Goal: Task Accomplishment & Management: Complete application form

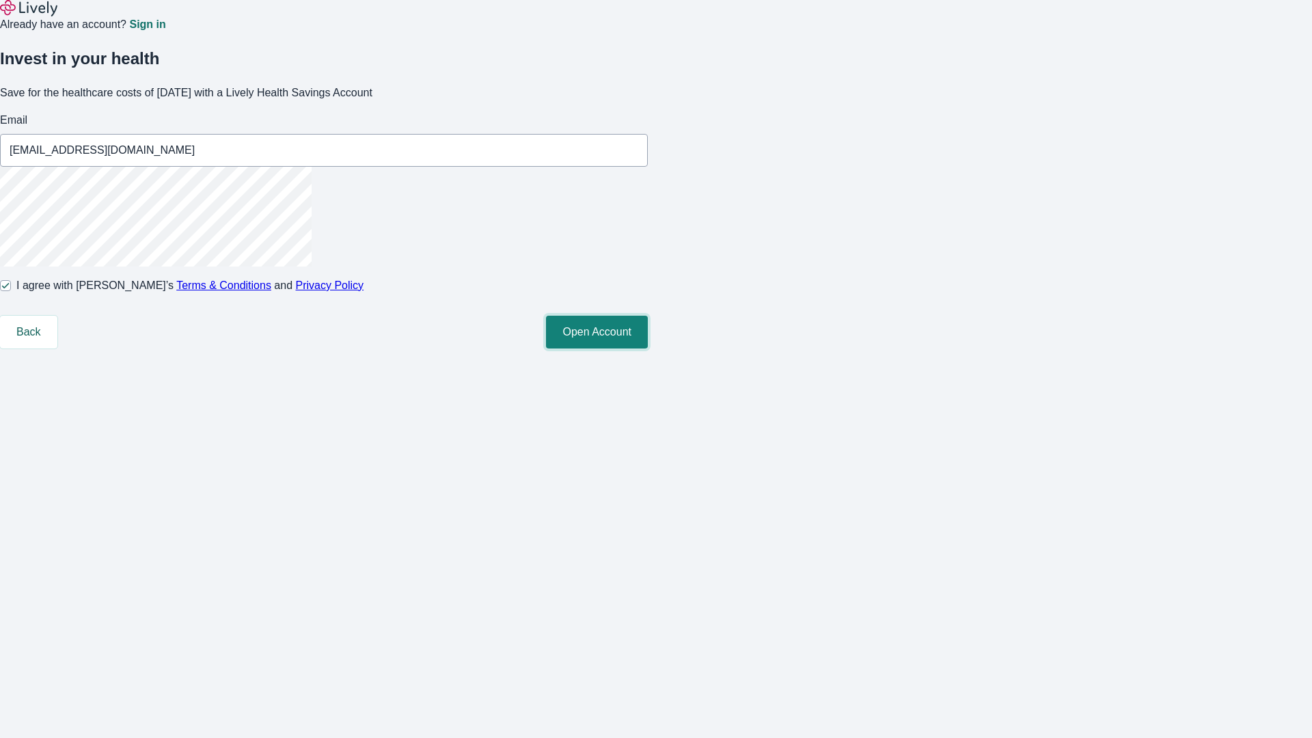
click at [648, 349] on button "Open Account" at bounding box center [597, 332] width 102 height 33
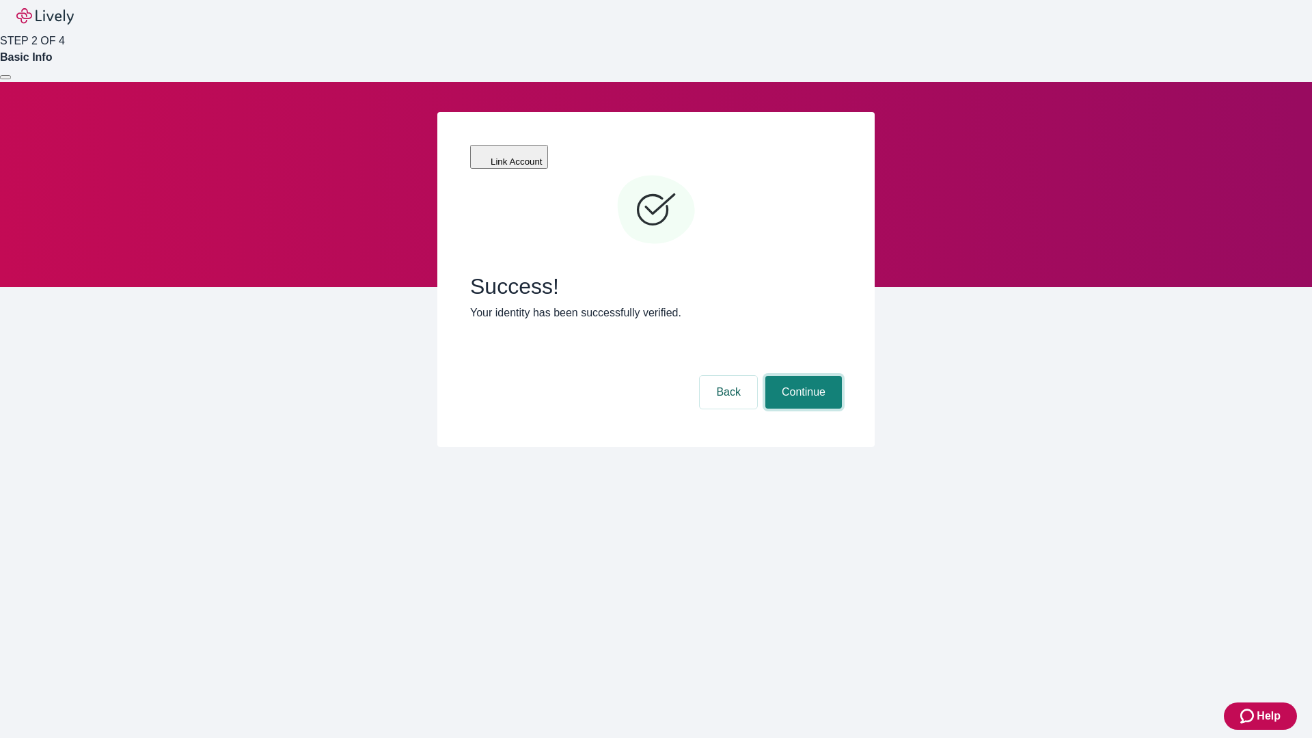
click at [802, 376] on button "Continue" at bounding box center [803, 392] width 77 height 33
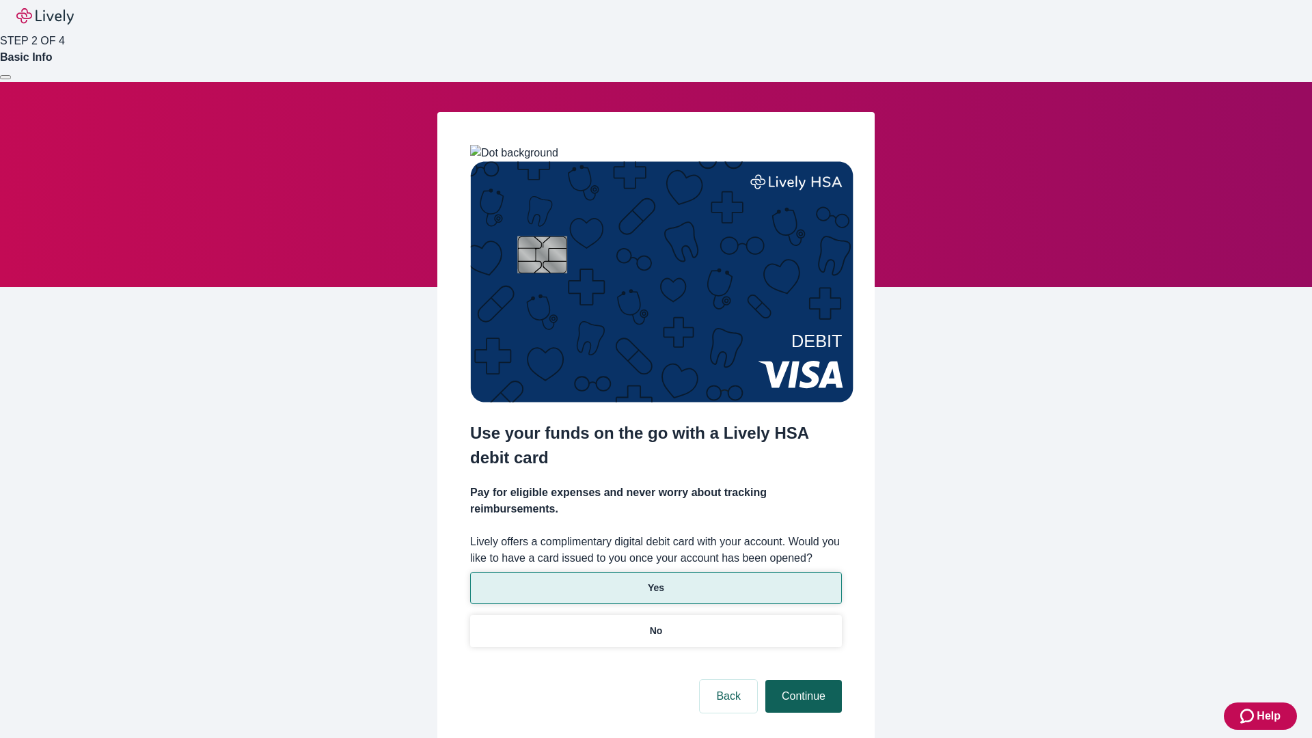
click at [655, 624] on p "No" at bounding box center [656, 631] width 13 height 14
click at [802, 680] on button "Continue" at bounding box center [803, 696] width 77 height 33
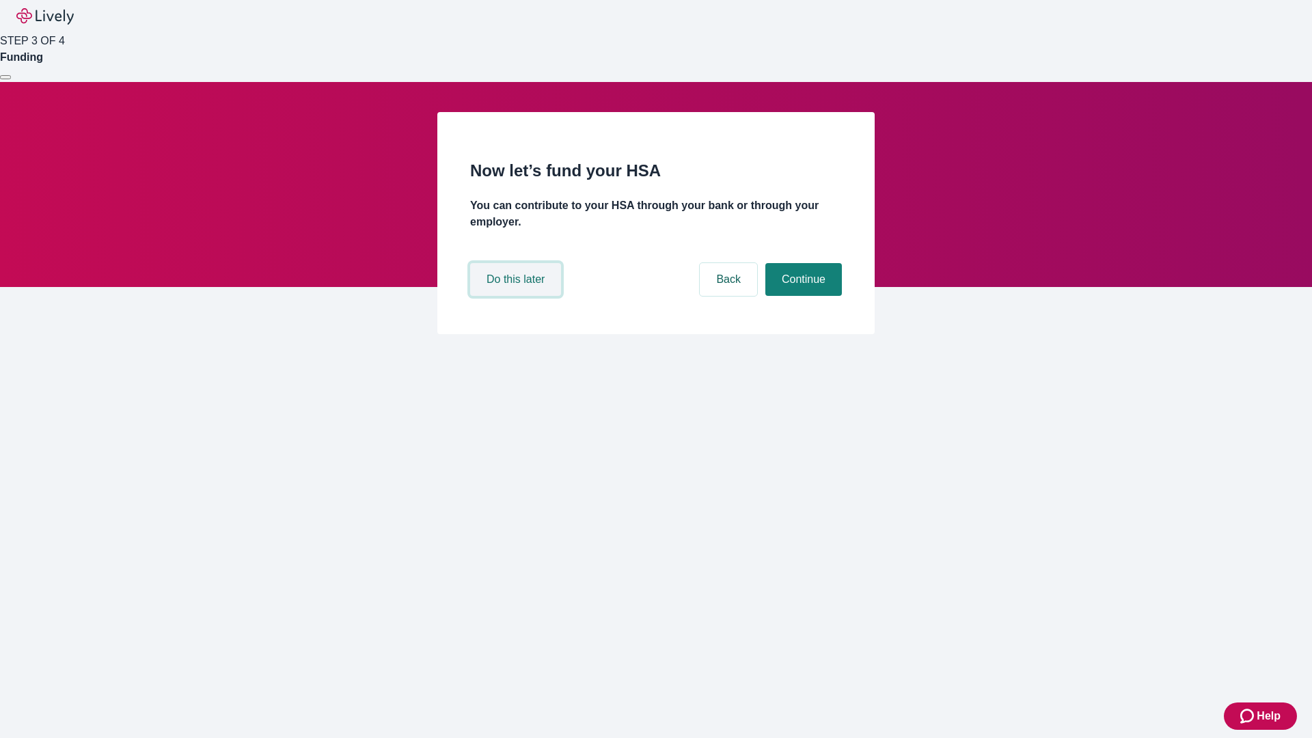
click at [517, 296] on button "Do this later" at bounding box center [515, 279] width 91 height 33
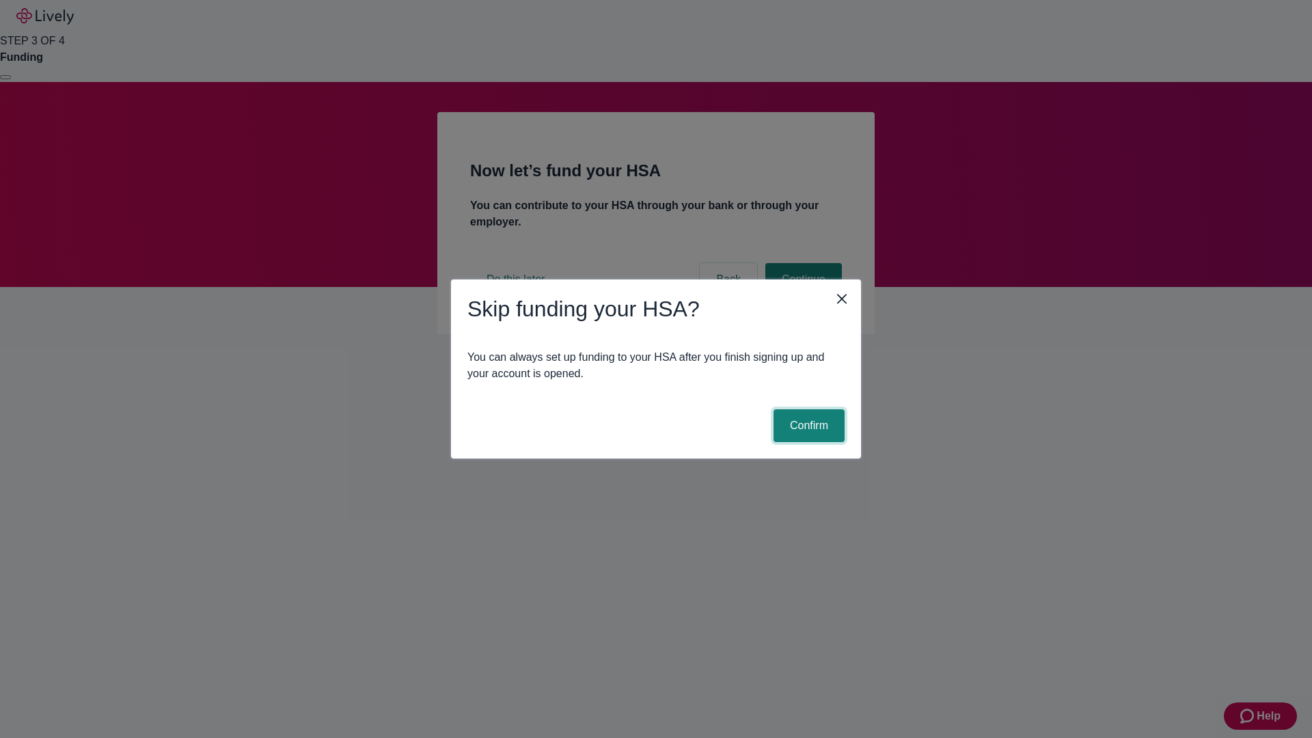
click at [807, 426] on button "Confirm" at bounding box center [809, 425] width 71 height 33
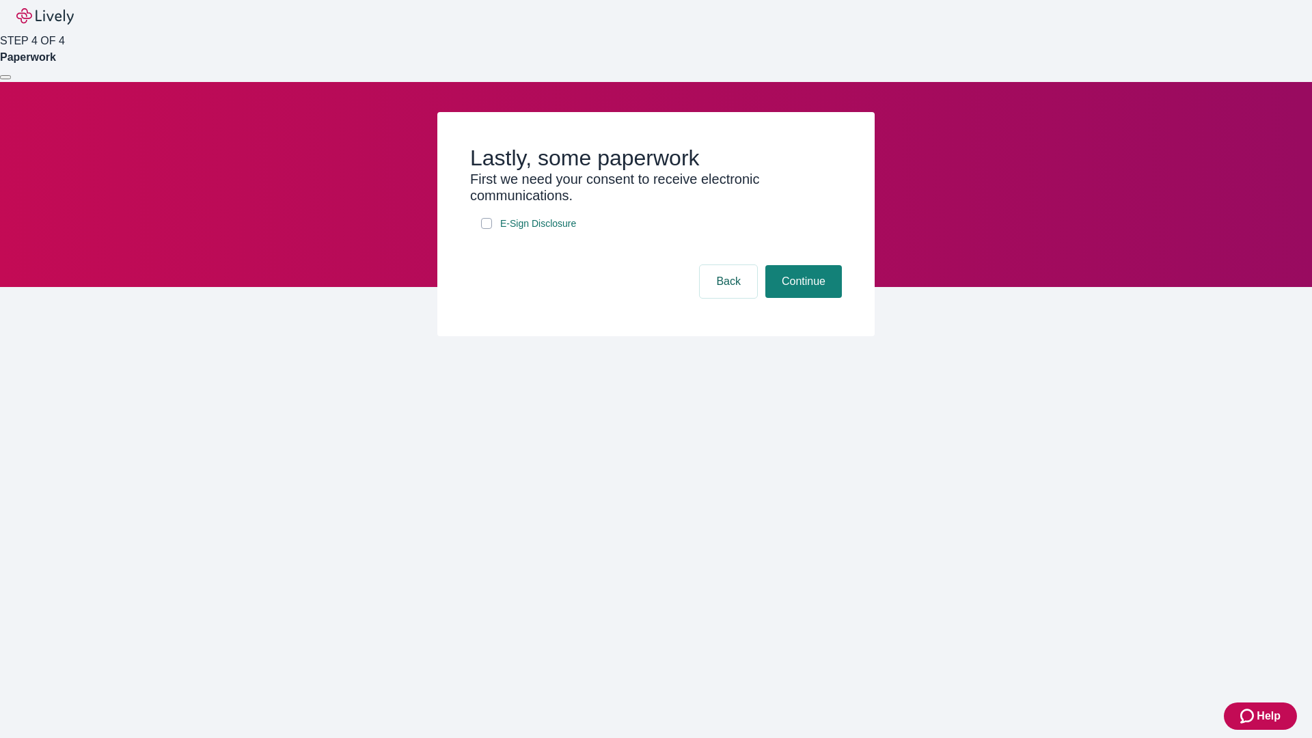
click at [5, 77] on div at bounding box center [5, 77] width 0 height 0
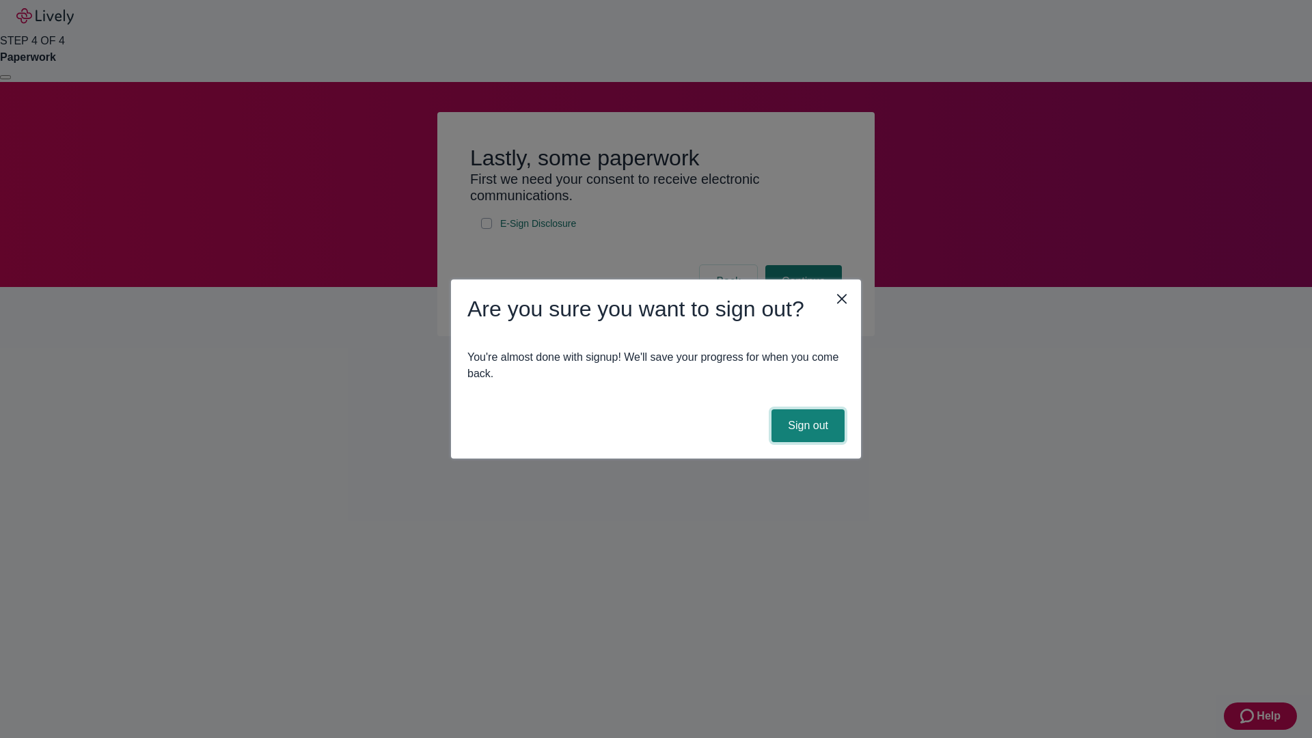
click at [807, 426] on button "Sign out" at bounding box center [808, 425] width 73 height 33
